Goal: Information Seeking & Learning: Learn about a topic

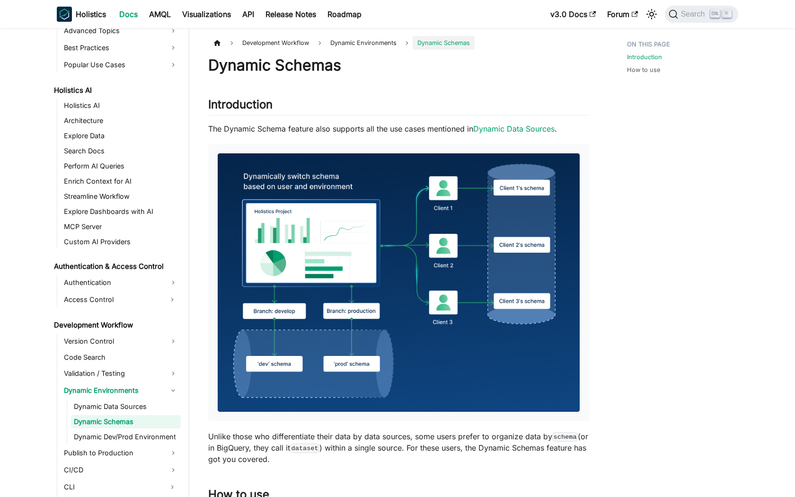
scroll to position [458, 0]
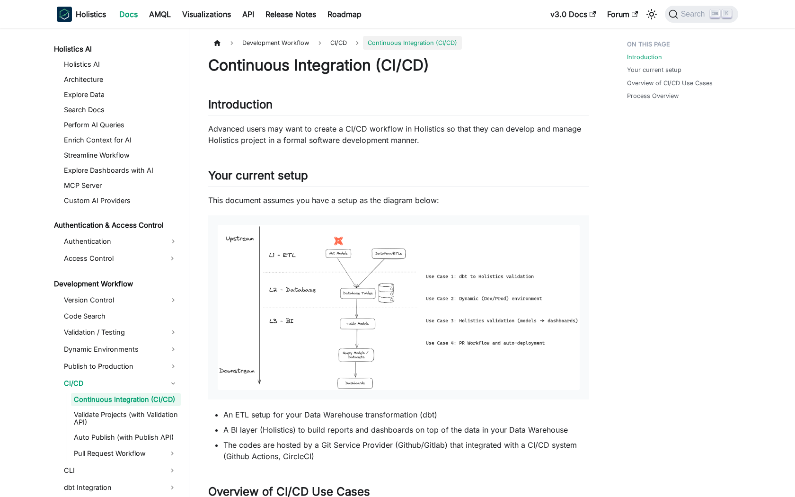
scroll to position [477, 0]
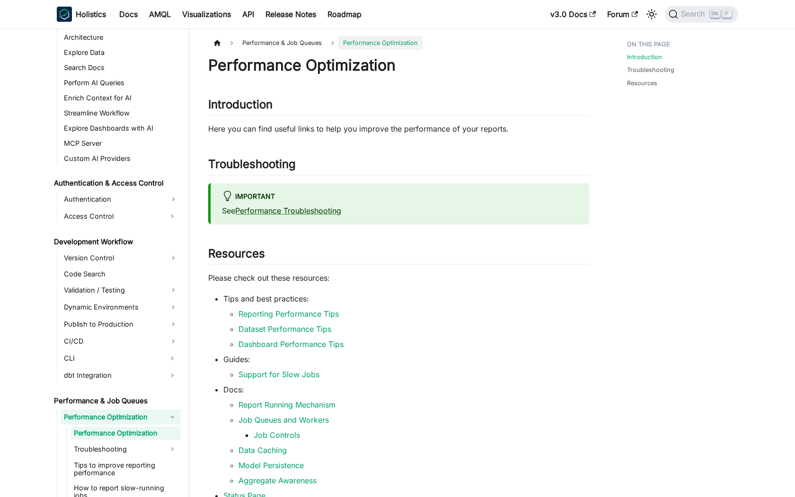
scroll to position [553, 0]
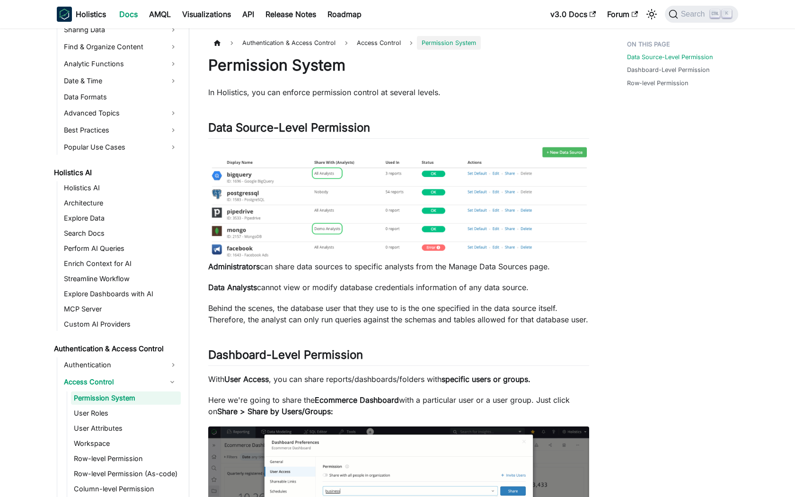
scroll to position [352, 0]
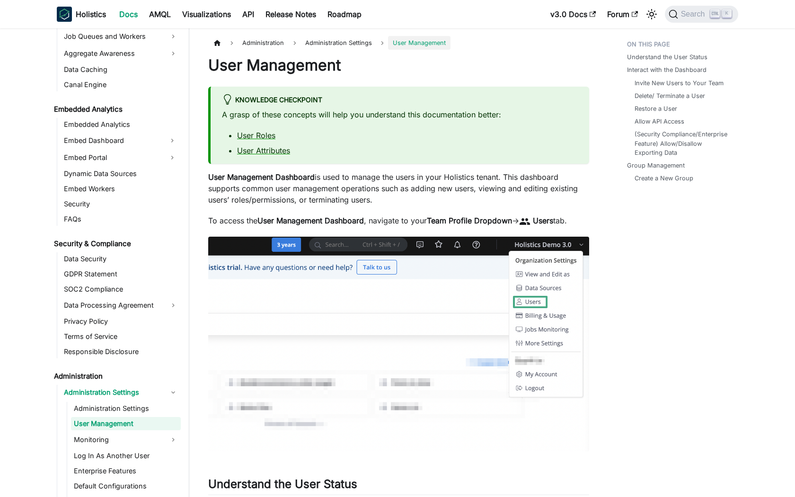
scroll to position [956, 0]
